Goal: Task Accomplishment & Management: Use online tool/utility

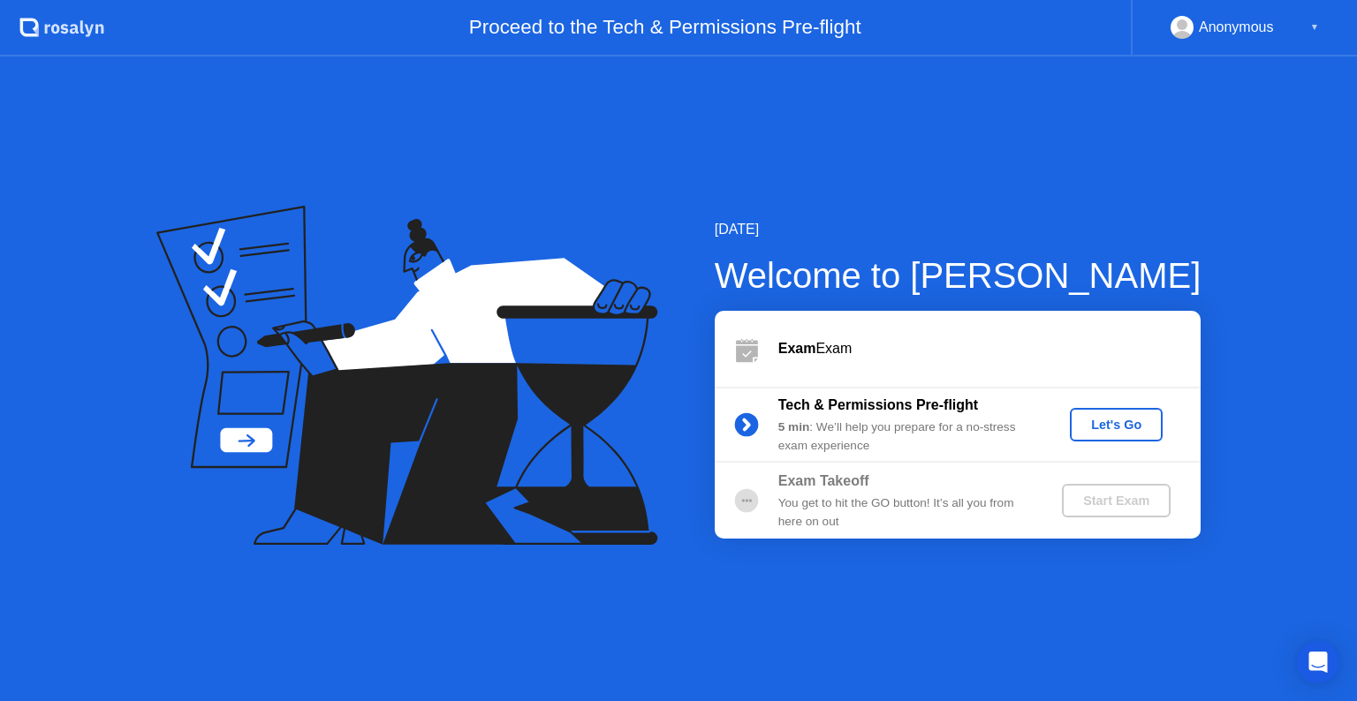
click at [1106, 421] on div "Let's Go" at bounding box center [1116, 425] width 79 height 14
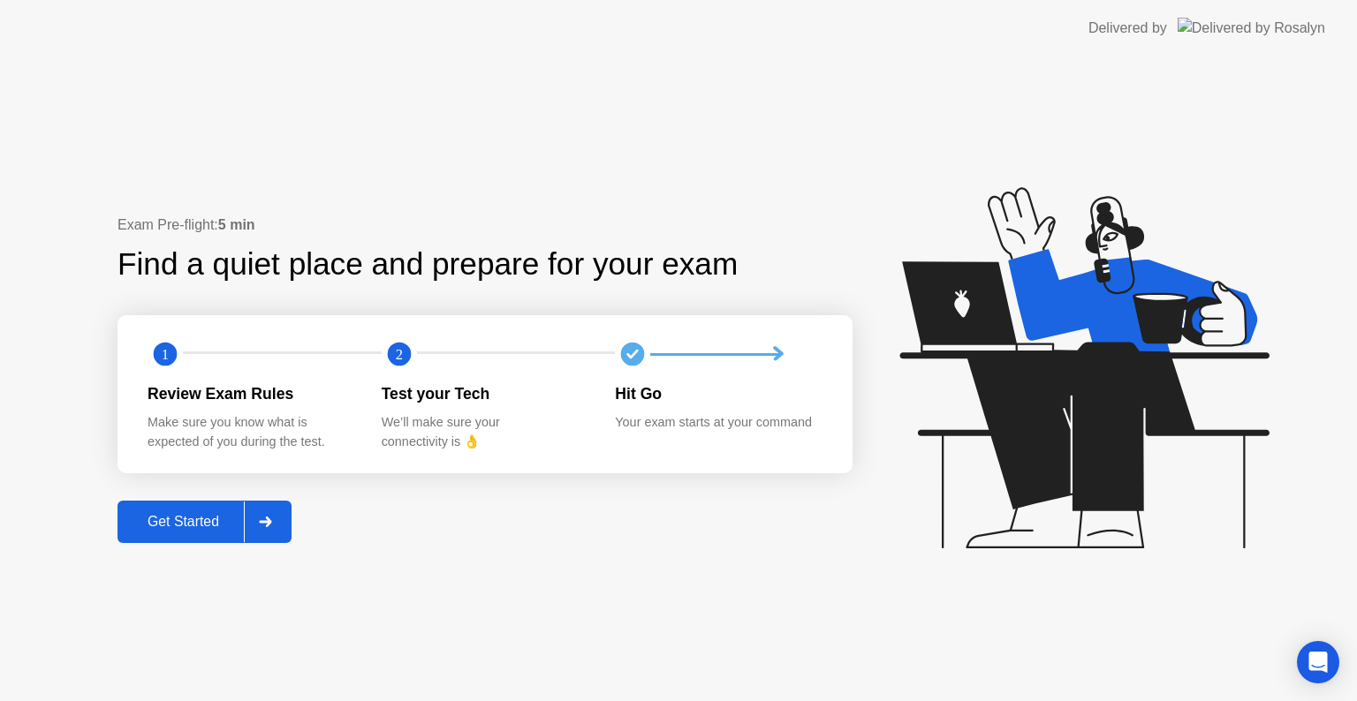
click at [194, 530] on div "Get Started" at bounding box center [183, 522] width 121 height 16
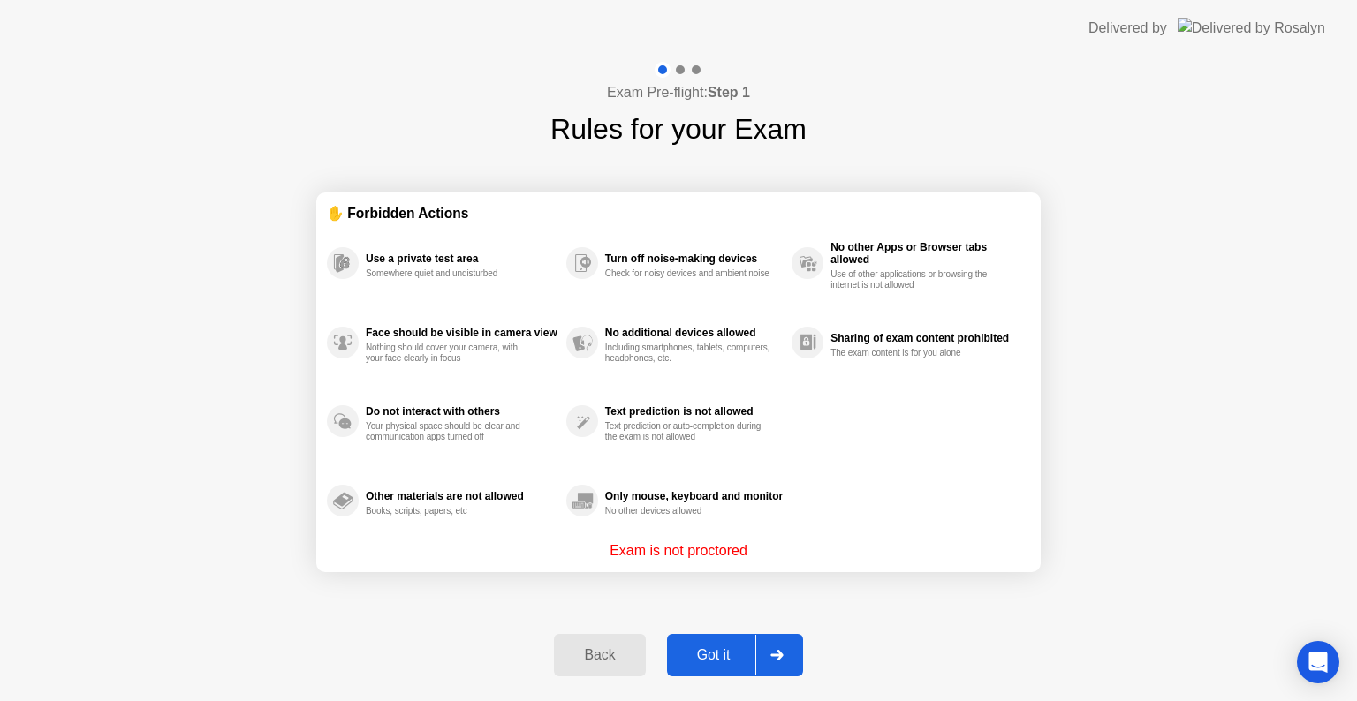
click at [717, 650] on div "Got it" at bounding box center [713, 655] width 83 height 16
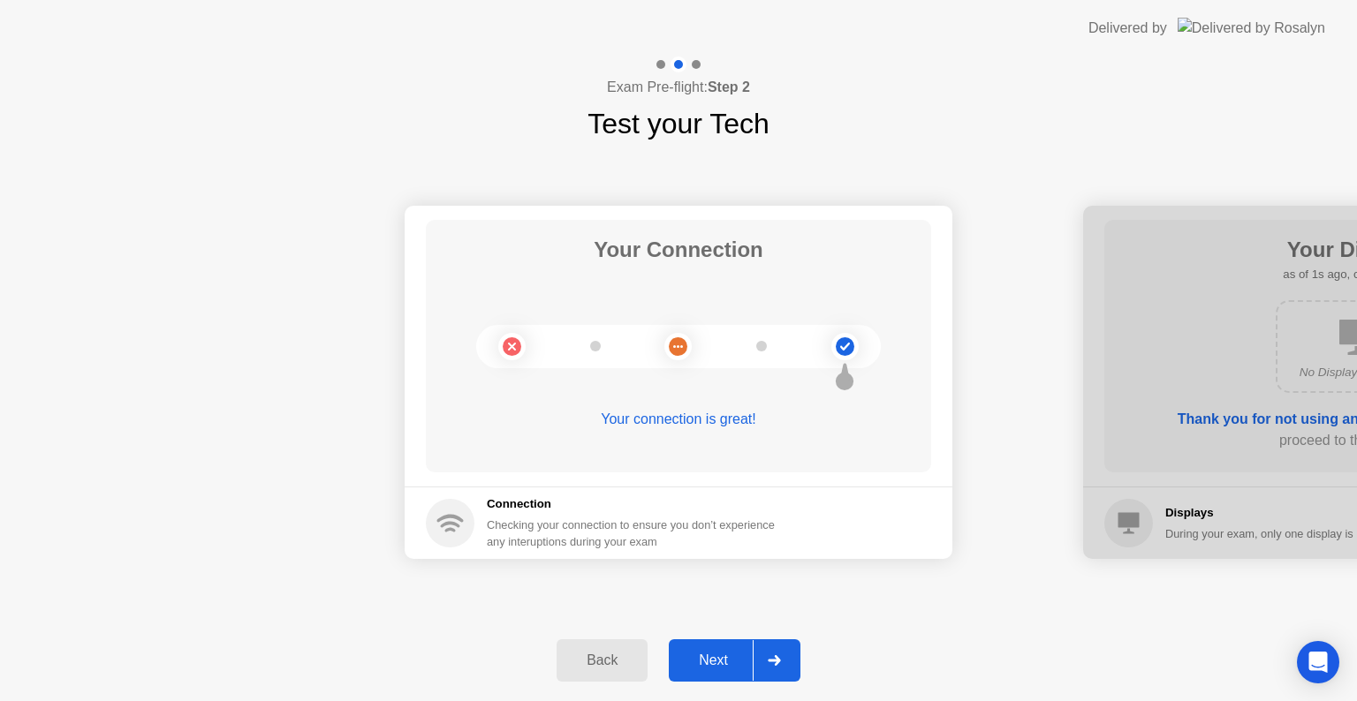
click at [713, 661] on div "Next" at bounding box center [713, 661] width 79 height 16
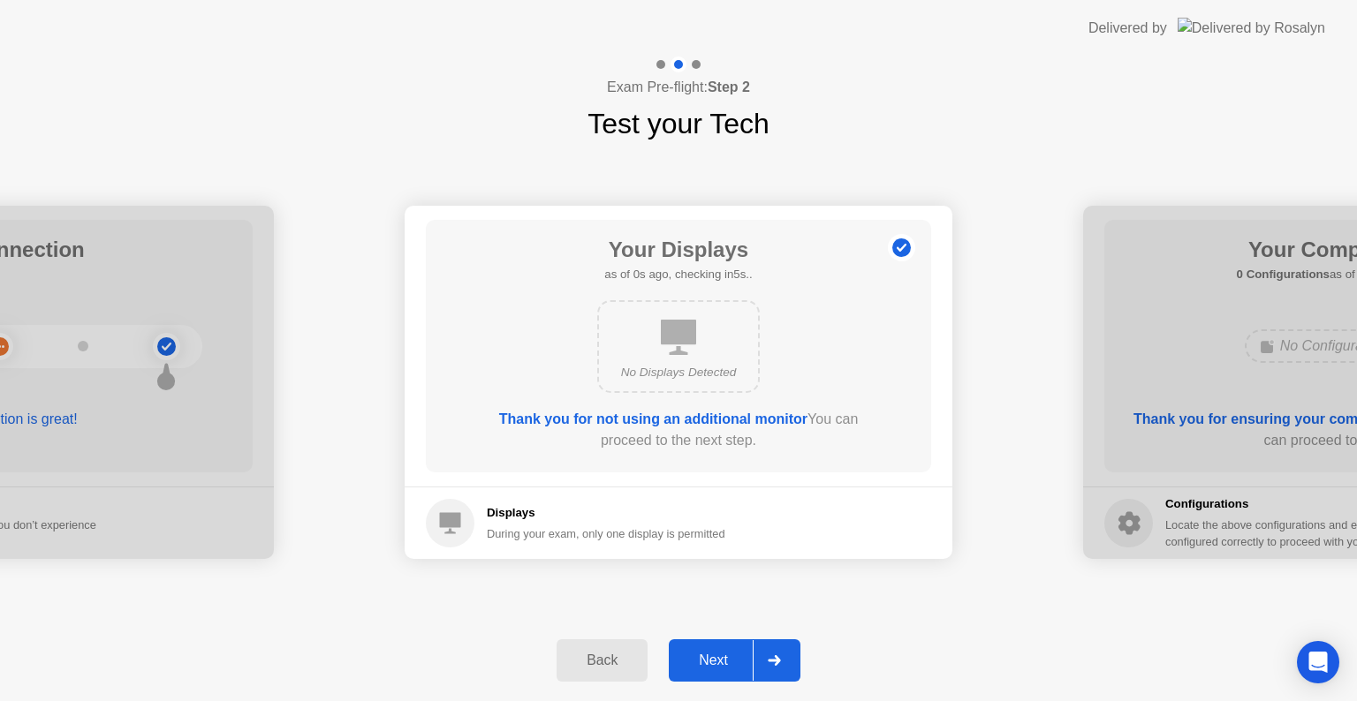
click at [706, 658] on div "Next" at bounding box center [713, 661] width 79 height 16
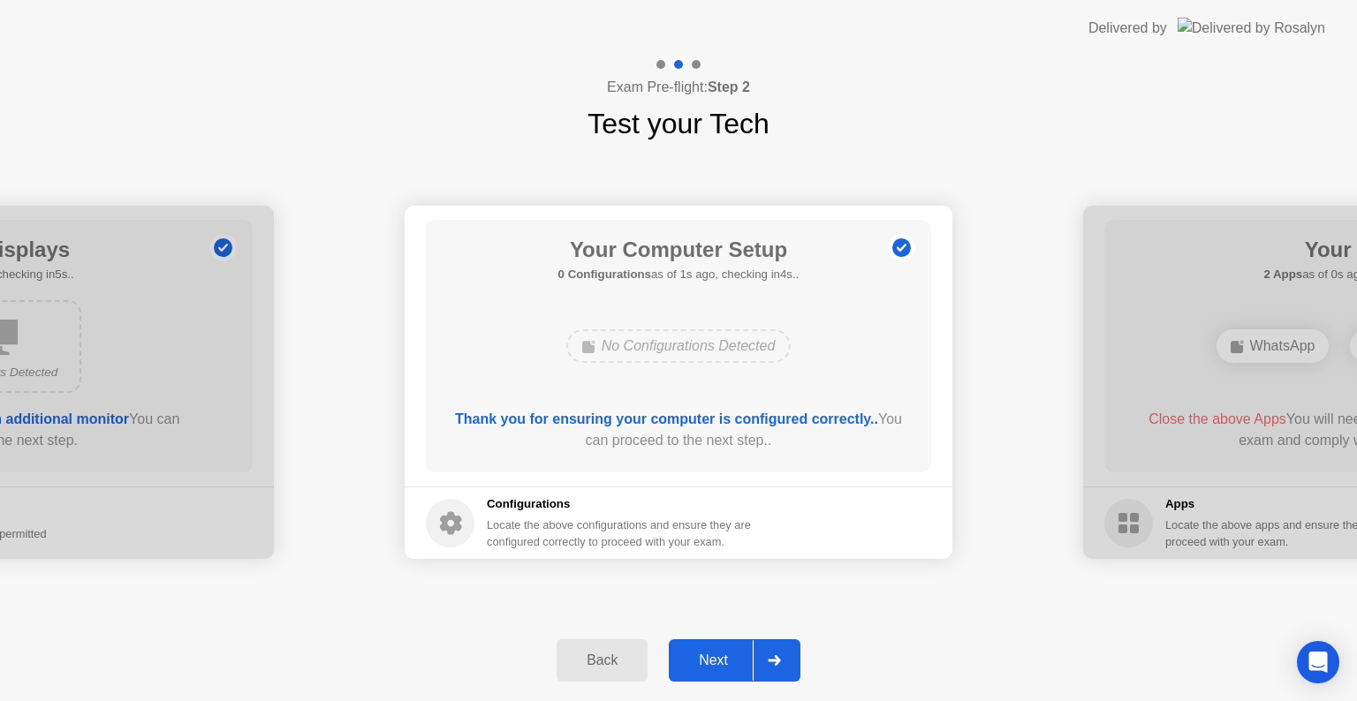
click at [709, 662] on div "Next" at bounding box center [713, 661] width 79 height 16
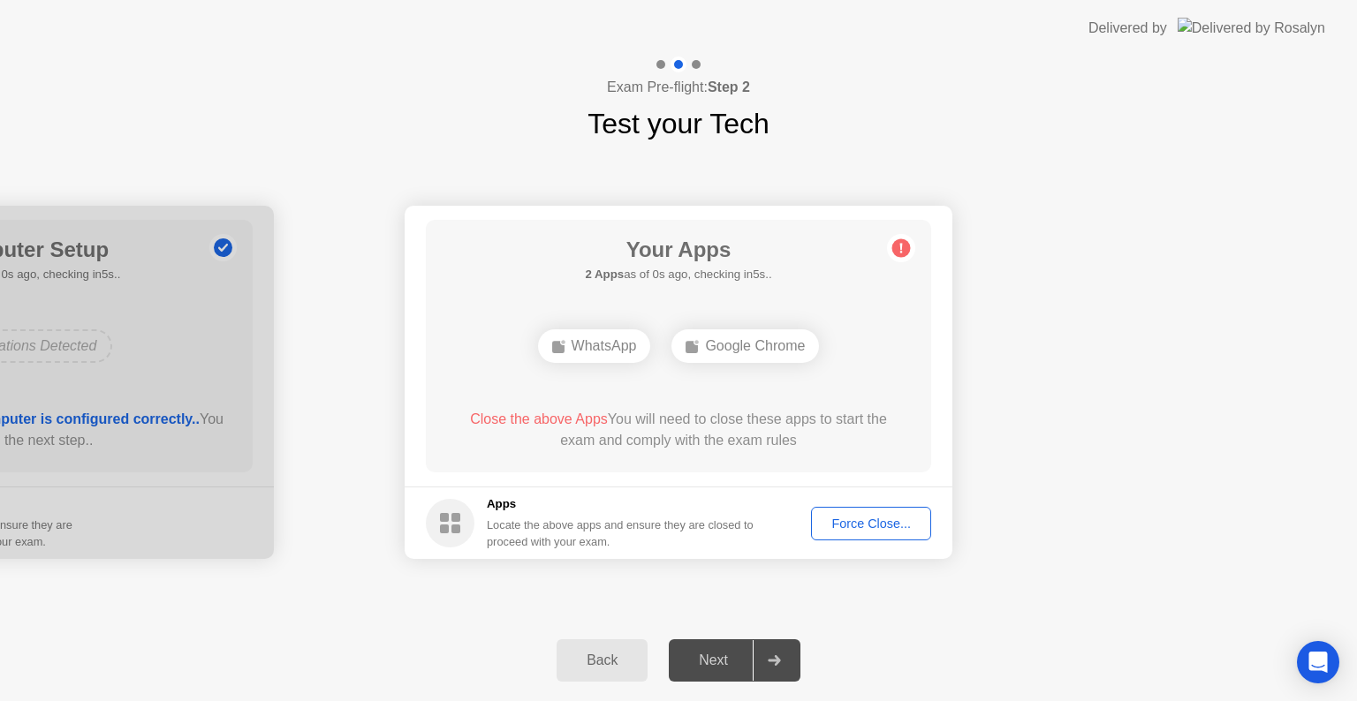
click at [844, 523] on div "Force Close..." at bounding box center [871, 524] width 108 height 14
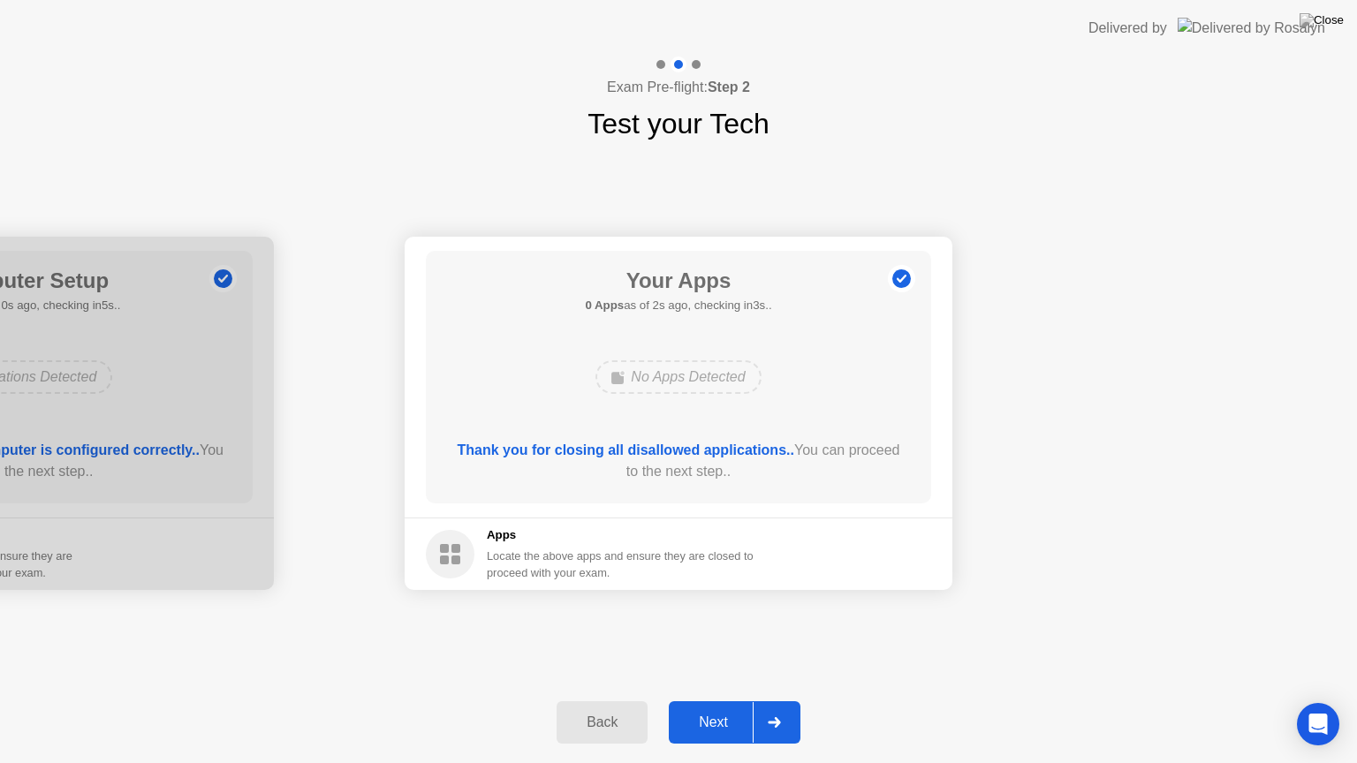
click at [717, 700] on div "Next" at bounding box center [713, 723] width 79 height 16
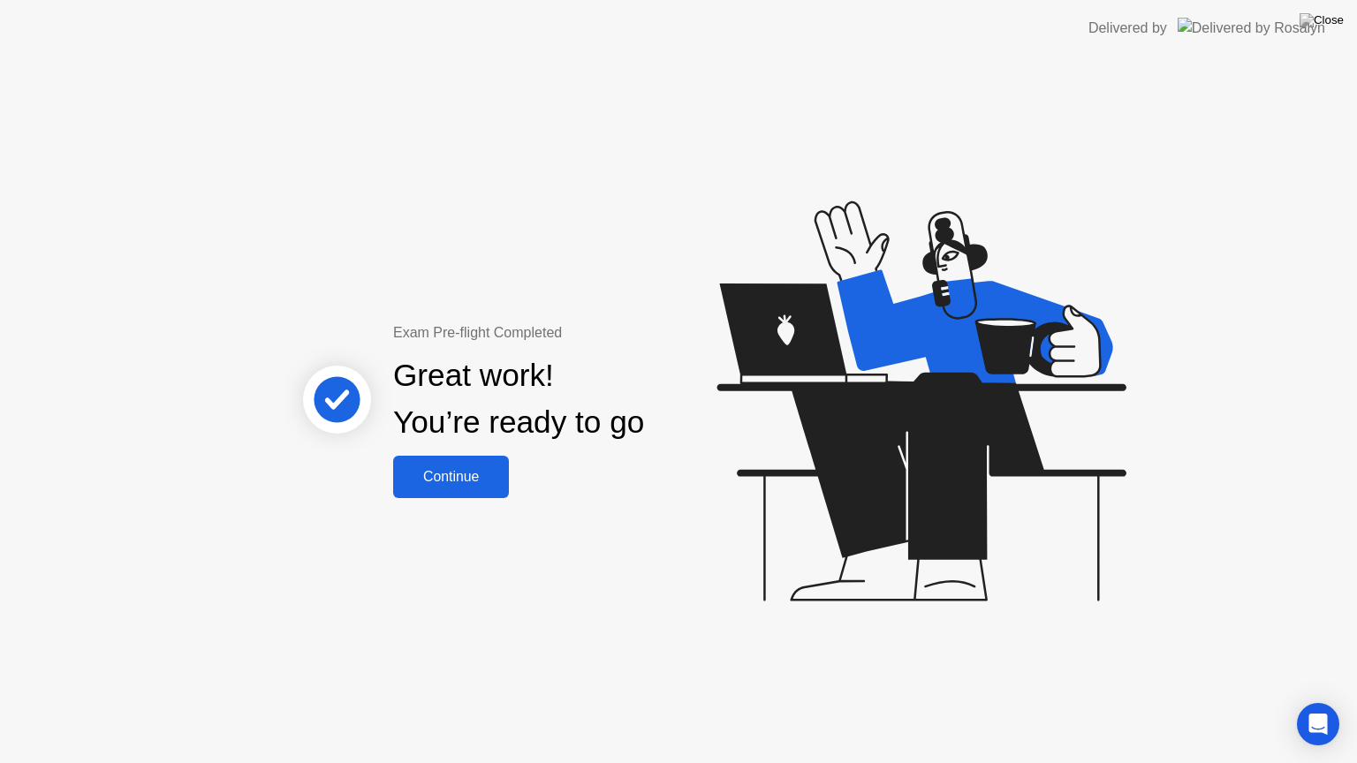
click at [437, 459] on button "Continue" at bounding box center [451, 477] width 116 height 42
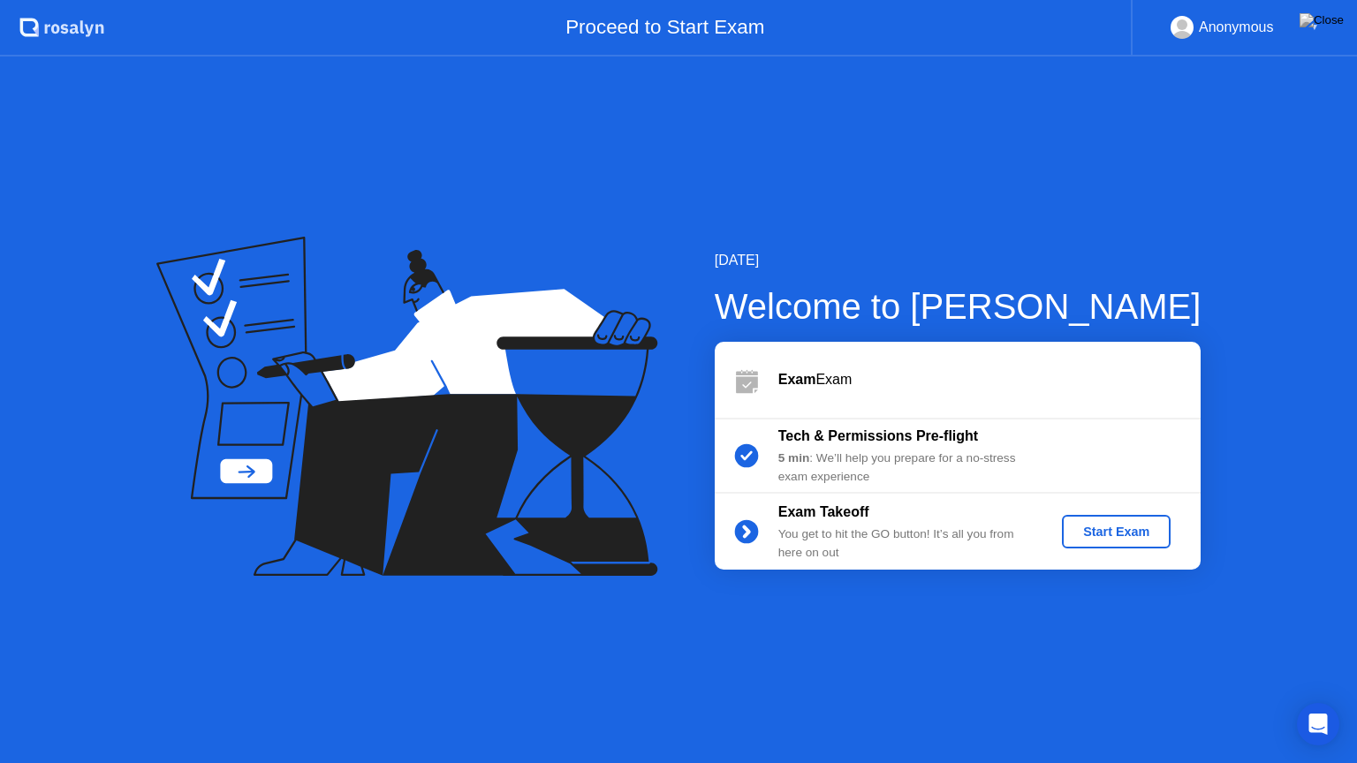
click at [1121, 527] on div "Start Exam" at bounding box center [1116, 532] width 95 height 14
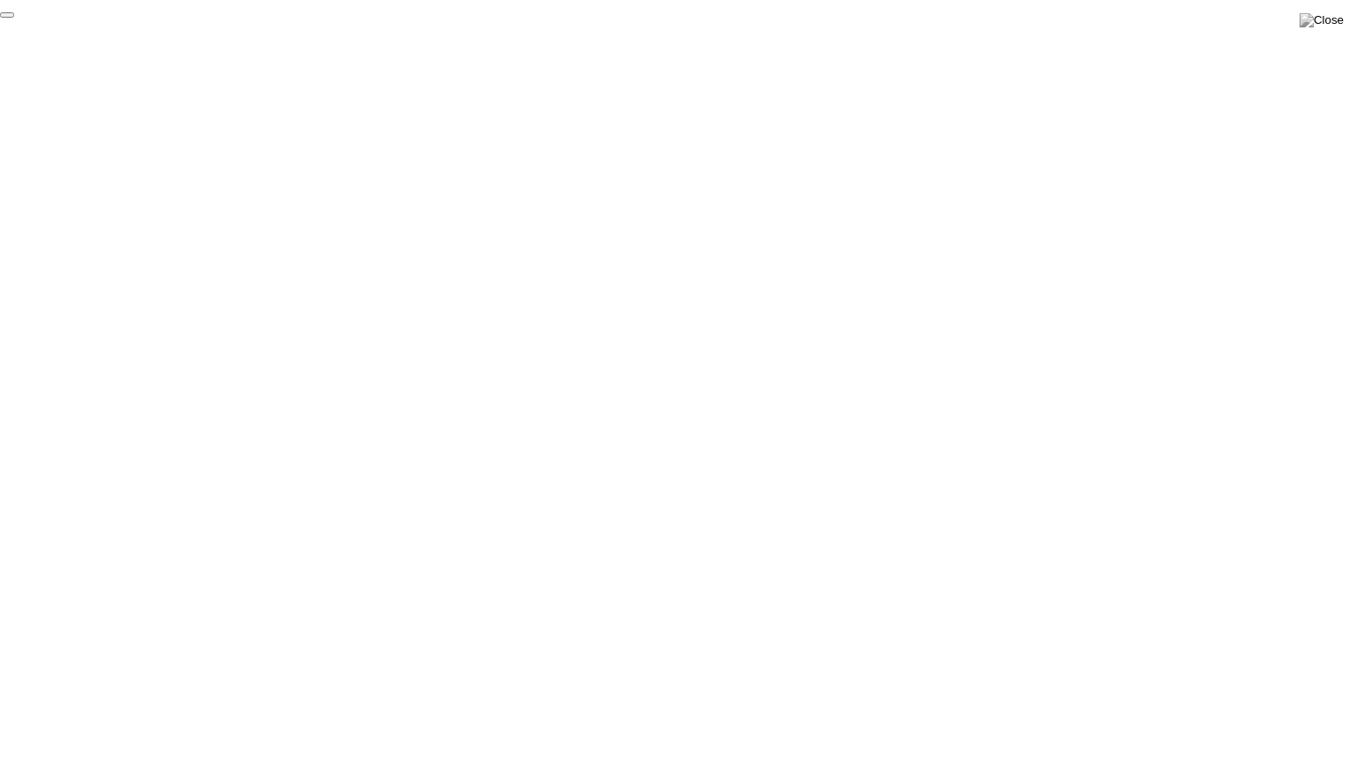
click div "End Proctoring Session"
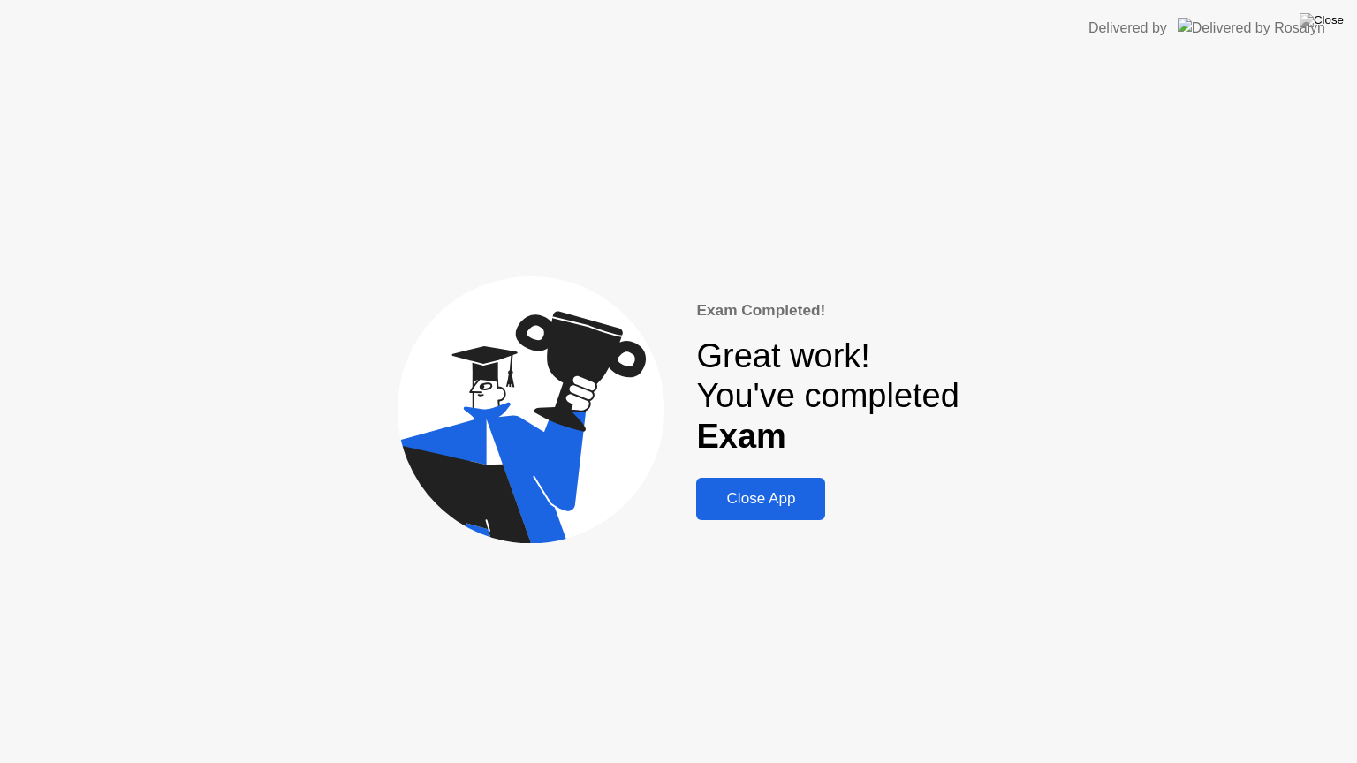
click at [755, 493] on div "Close App" at bounding box center [760, 499] width 118 height 18
